Goal: Information Seeking & Learning: Learn about a topic

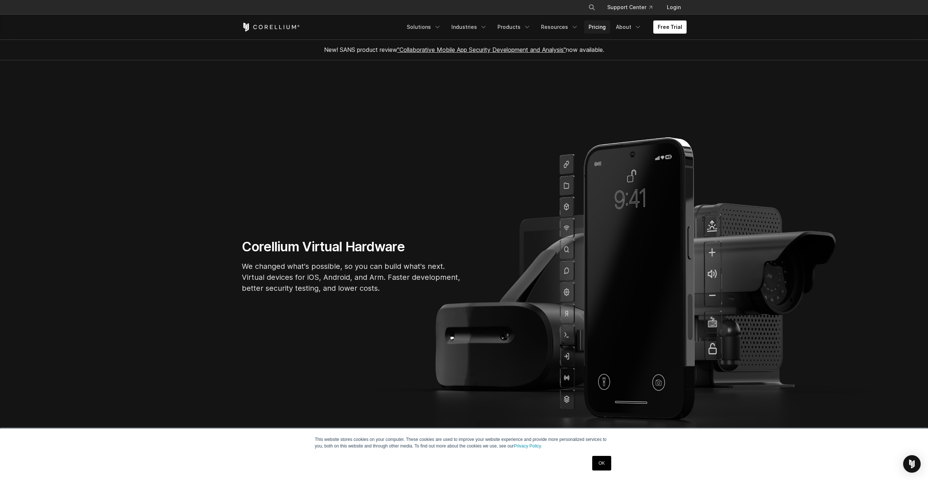
click at [602, 27] on link "Pricing" at bounding box center [597, 26] width 26 height 13
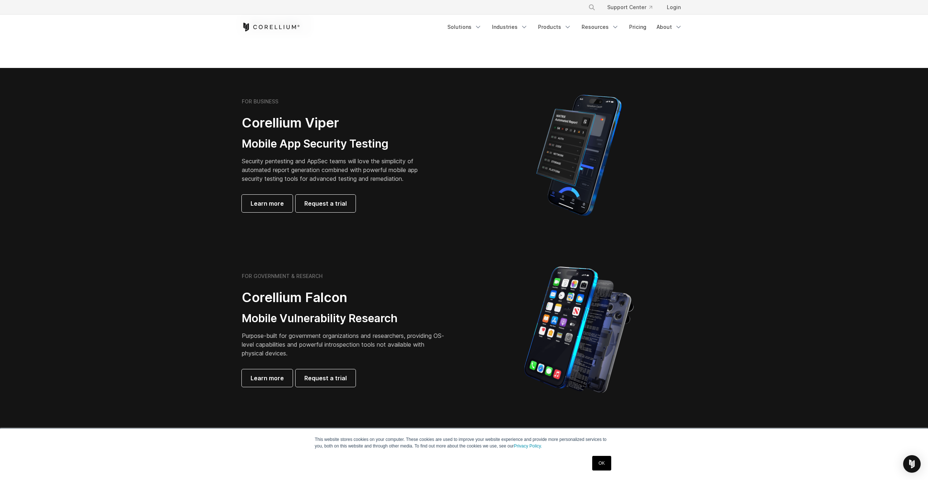
scroll to position [110, 0]
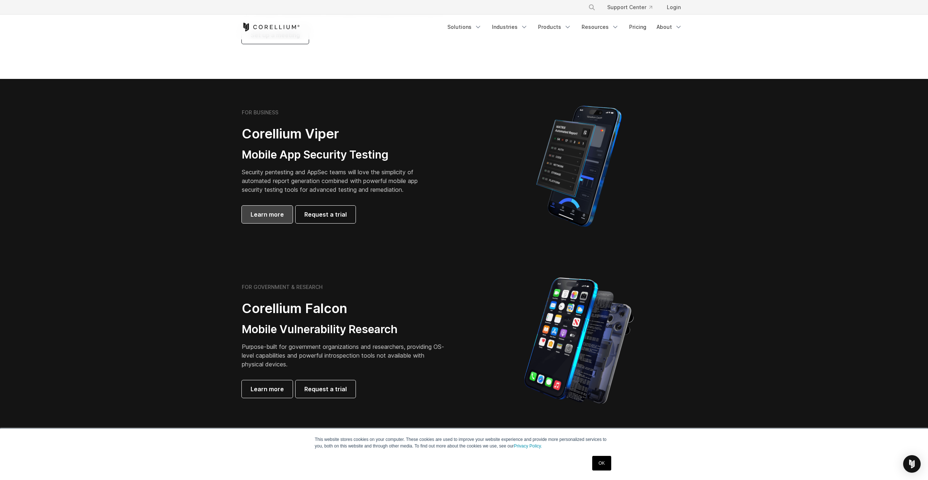
click at [263, 208] on link "Learn more" at bounding box center [267, 215] width 51 height 18
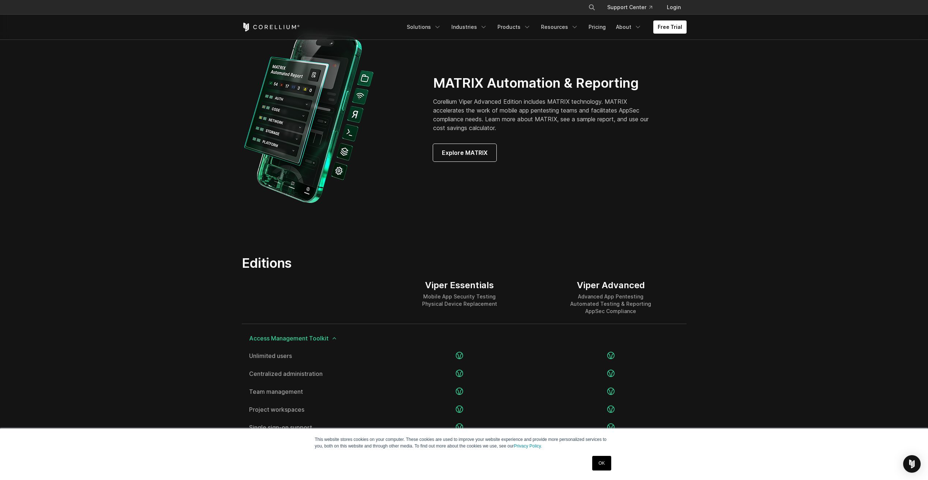
scroll to position [548, 0]
